Goal: Information Seeking & Learning: Learn about a topic

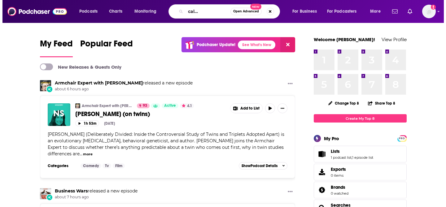
scroll to position [0, 33]
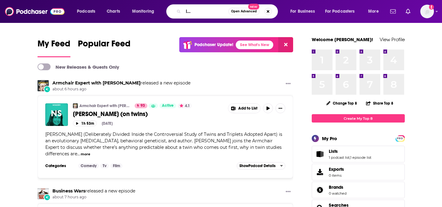
type input "masters of scale rapid response"
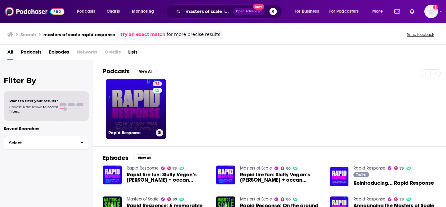
click at [128, 107] on link "73 Rapid Response" at bounding box center [136, 109] width 60 height 60
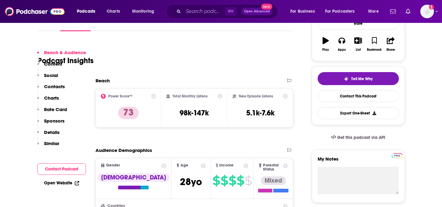
scroll to position [126, 0]
